Goal: Contribute content: Contribute content

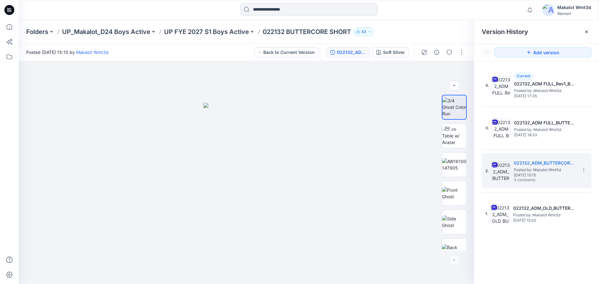
scroll to position [70, 0]
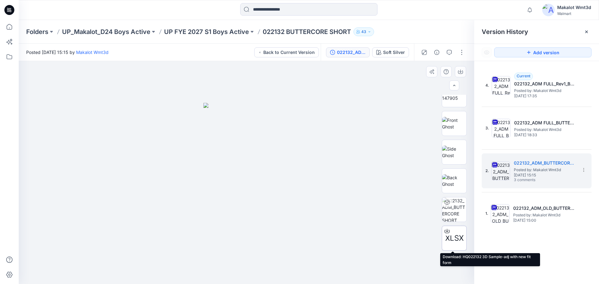
click at [451, 236] on span "XLSX" at bounding box center [454, 238] width 18 height 11
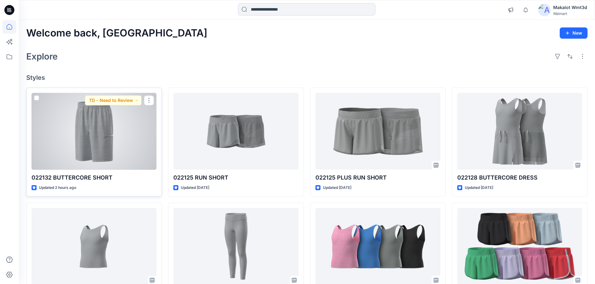
click at [102, 130] on div at bounding box center [94, 131] width 125 height 77
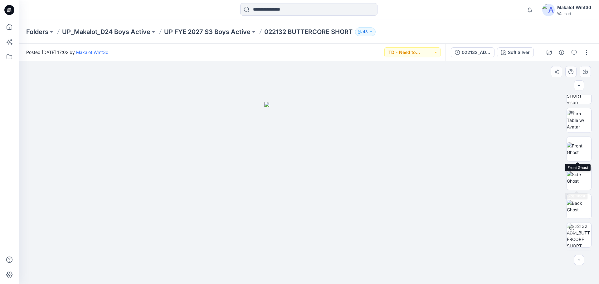
scroll to position [70, 0]
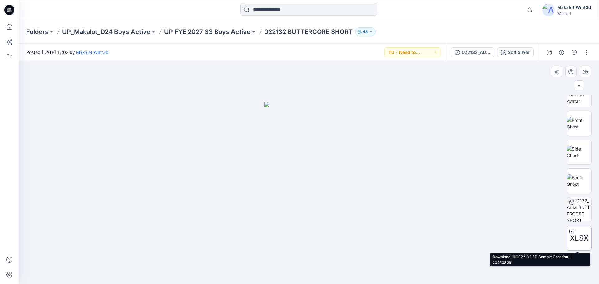
click at [570, 229] on icon at bounding box center [572, 231] width 5 height 5
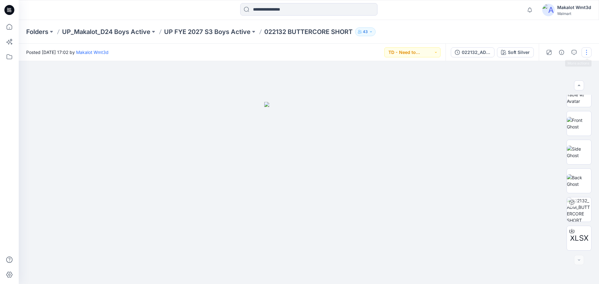
click at [587, 51] on button "button" at bounding box center [587, 52] width 10 height 10
click at [547, 82] on p "Edit" at bounding box center [547, 84] width 8 height 7
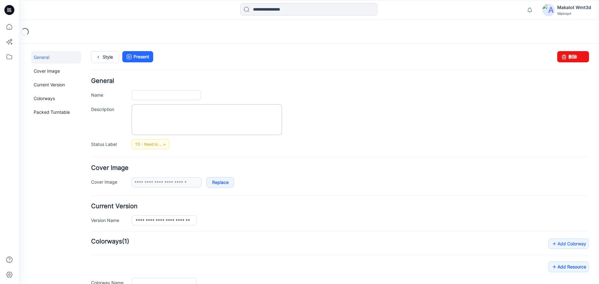
type input "**********"
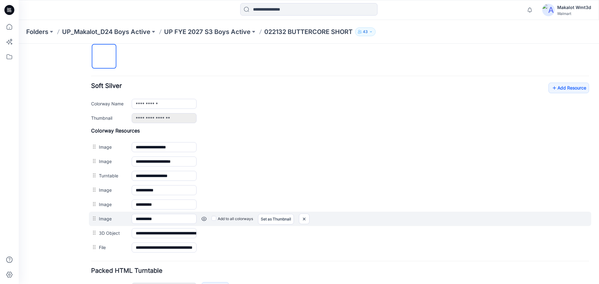
scroll to position [253, 0]
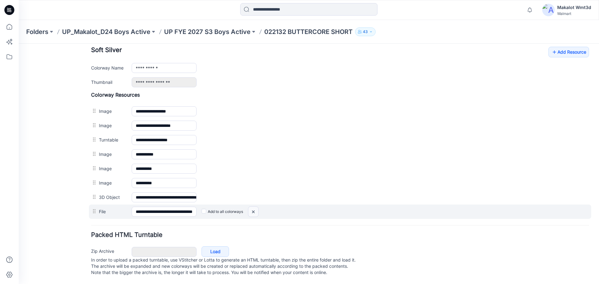
click at [19, 44] on img at bounding box center [19, 44] width 0 height 0
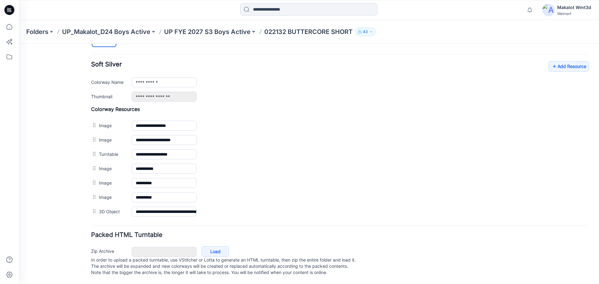
scroll to position [239, 0]
click at [571, 63] on link "Add Resource" at bounding box center [569, 66] width 41 height 11
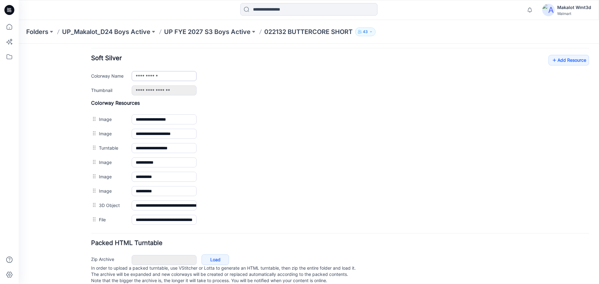
scroll to position [0, 0]
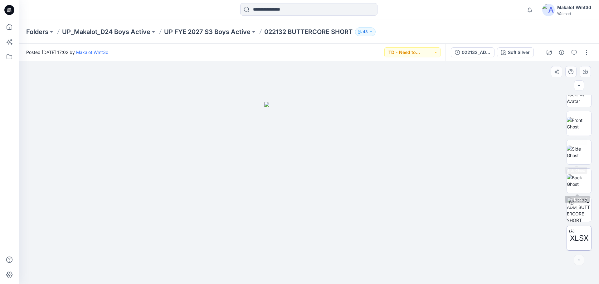
scroll to position [70, 0]
click at [587, 52] on button "button" at bounding box center [587, 52] width 10 height 10
click at [548, 82] on p "Edit" at bounding box center [547, 84] width 8 height 7
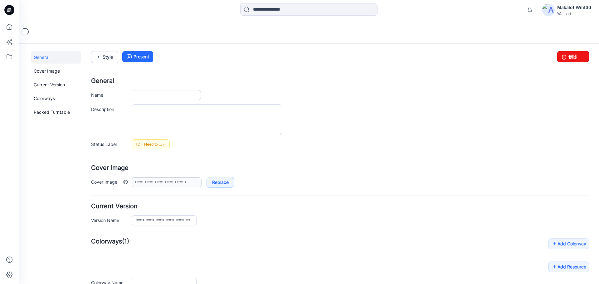
type input "**********"
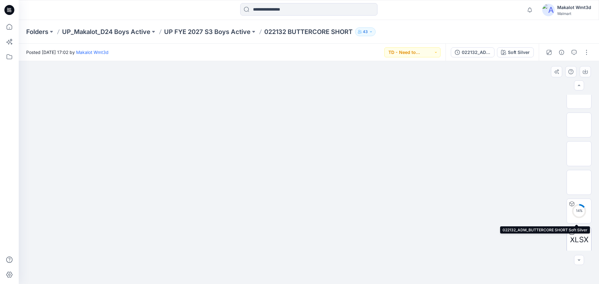
scroll to position [70, 0]
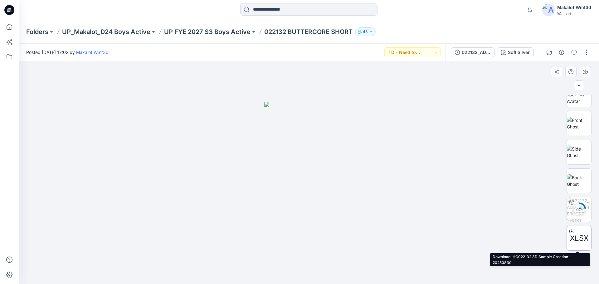
click at [582, 237] on span "XLSX" at bounding box center [579, 238] width 18 height 11
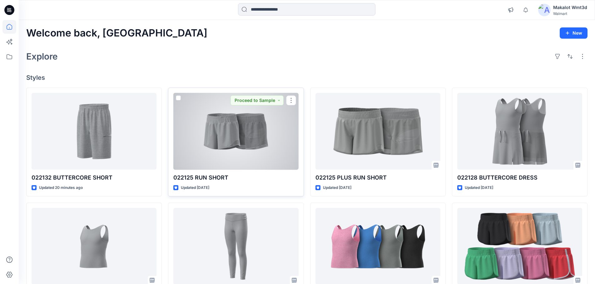
click at [254, 134] on div at bounding box center [235, 131] width 125 height 77
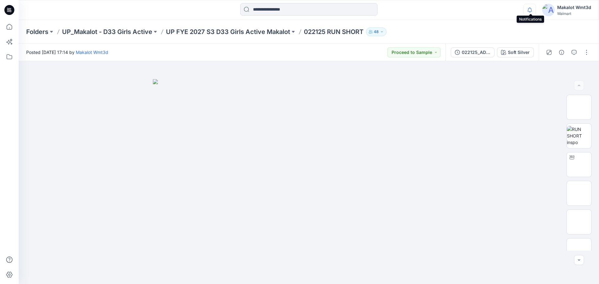
click at [528, 10] on icon "button" at bounding box center [530, 10] width 12 height 12
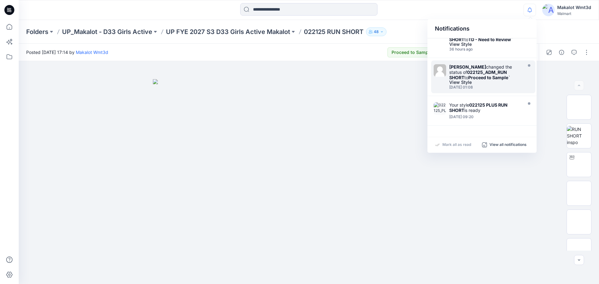
scroll to position [31, 0]
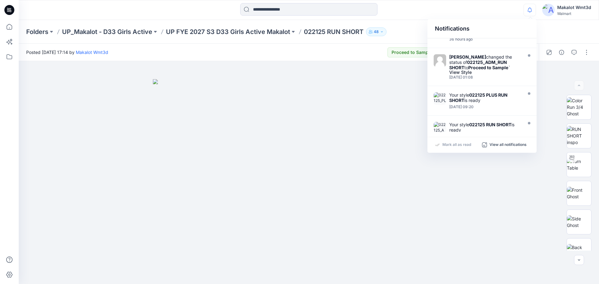
click at [554, 33] on div "Folders UP_Makalot - D33 Girls Active UP FYE 2027 S3 D33 Girls Active Makalot 0…" at bounding box center [309, 32] width 581 height 24
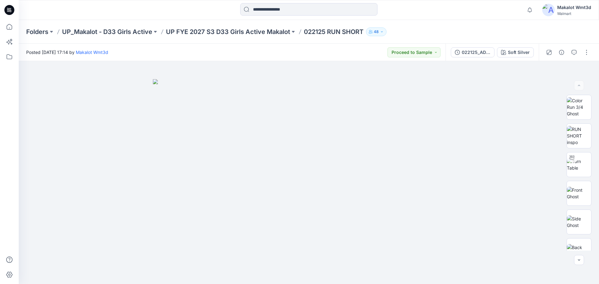
click at [217, 16] on div at bounding box center [309, 10] width 290 height 14
drag, startPoint x: 518, startPoint y: 34, endPoint x: 576, endPoint y: 44, distance: 58.8
click at [518, 34] on div "Folders UP_Makalot - D33 Girls Active UP FYE 2027 S3 D33 Girls Active Makalot 0…" at bounding box center [284, 31] width 517 height 9
click at [589, 50] on button "button" at bounding box center [587, 52] width 10 height 10
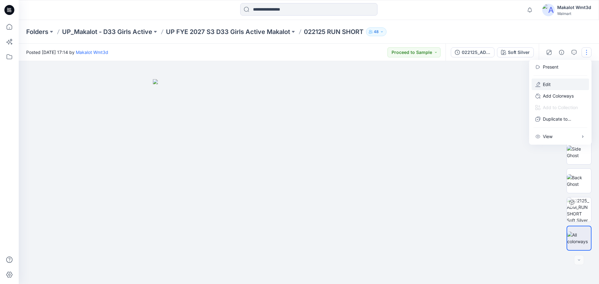
click at [549, 86] on p "Edit" at bounding box center [547, 84] width 8 height 7
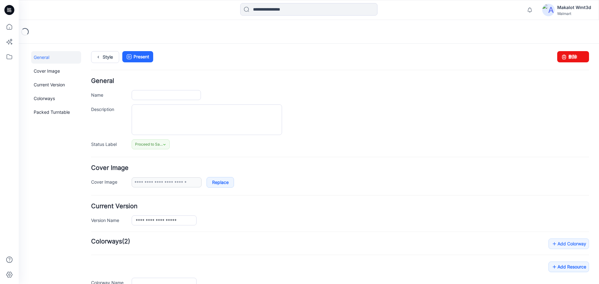
type input "**********"
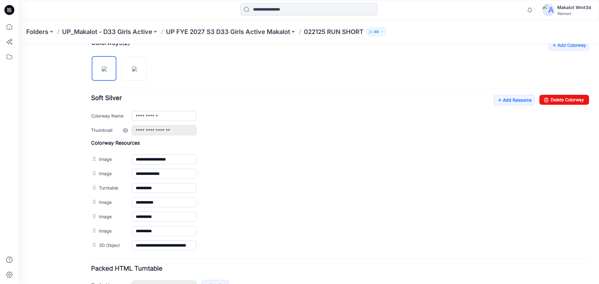
scroll to position [239, 0]
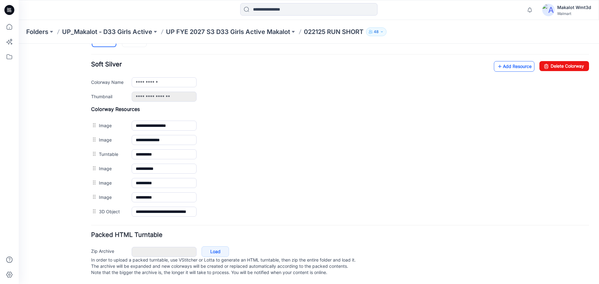
click at [511, 61] on link "Add Resource" at bounding box center [514, 66] width 41 height 11
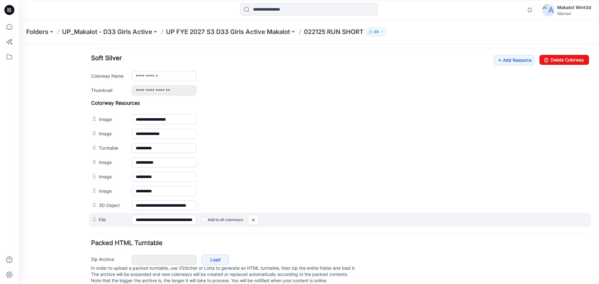
click at [19, 44] on label "Add to all colorways" at bounding box center [19, 44] width 0 height 0
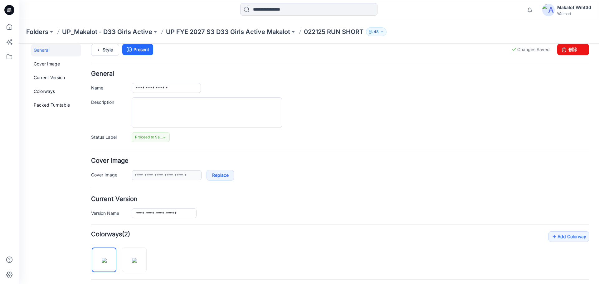
scroll to position [0, 0]
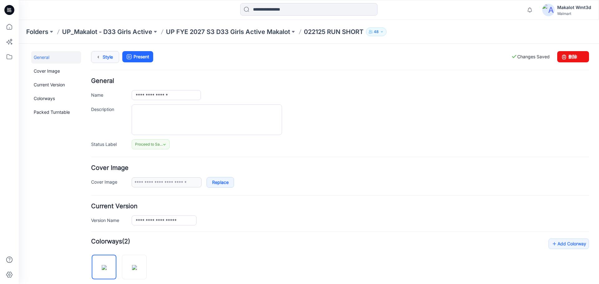
click at [97, 56] on icon at bounding box center [98, 56] width 9 height 11
